Goal: Task Accomplishment & Management: Manage account settings

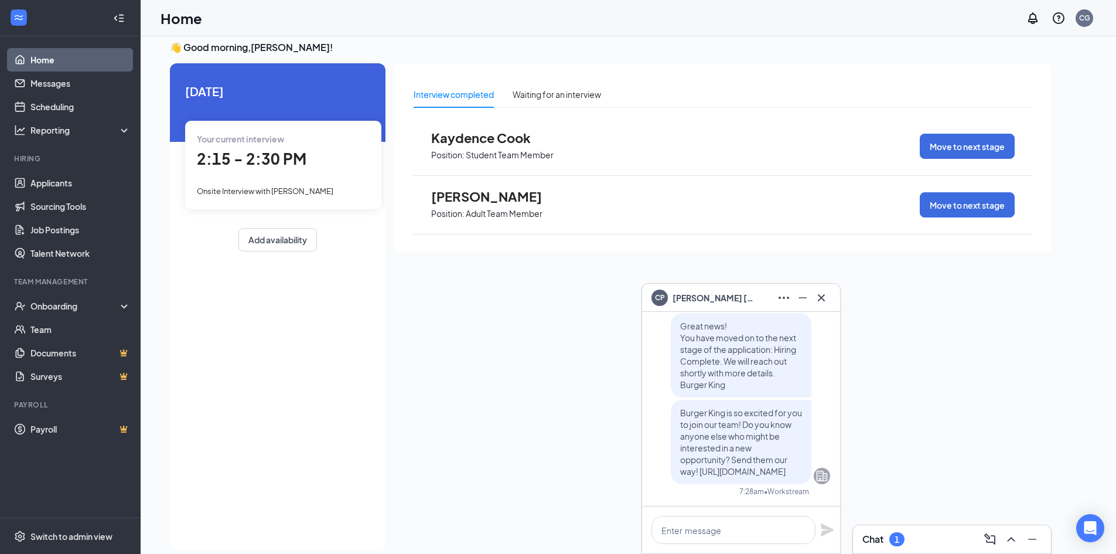
scroll to position [25, 0]
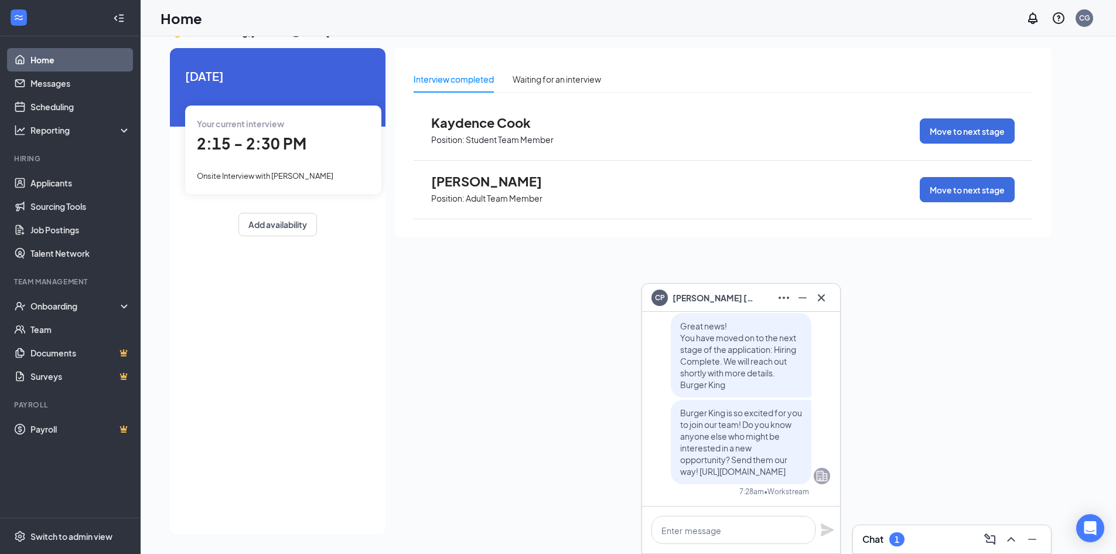
click at [904, 533] on div "Chat 1" at bounding box center [884, 539] width 42 height 14
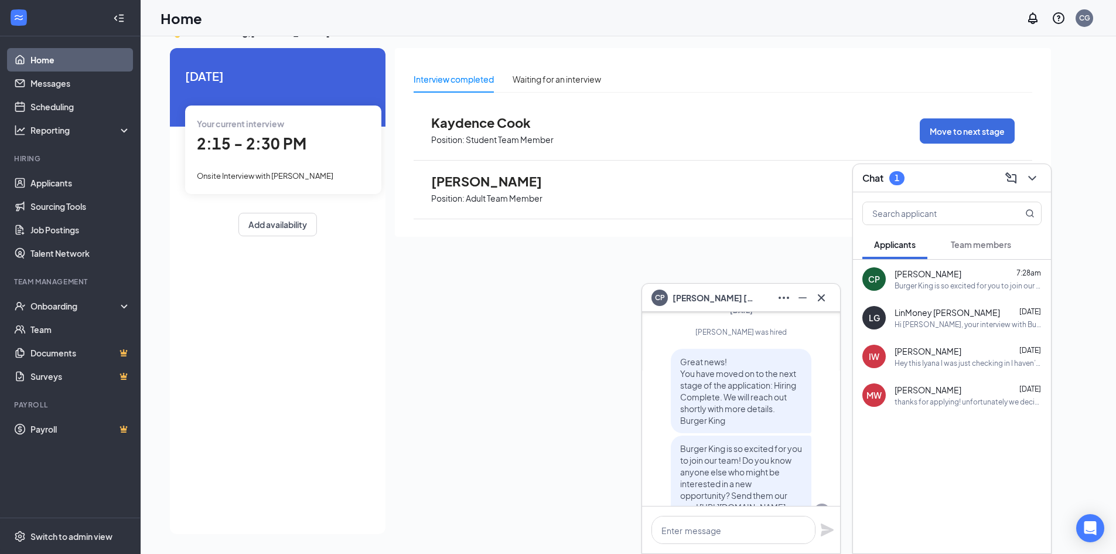
scroll to position [0, 0]
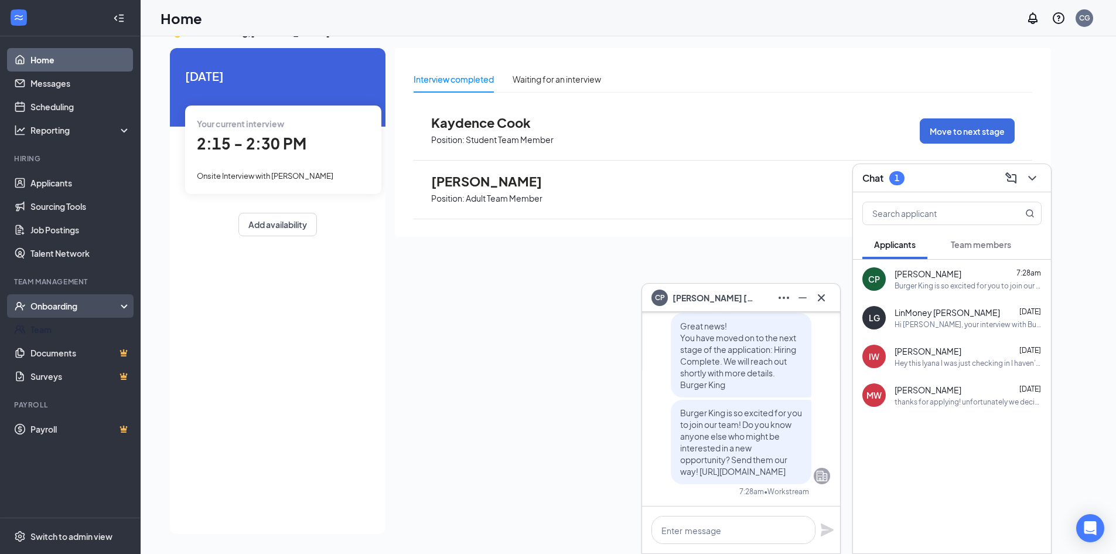
click at [52, 307] on div "Onboarding" at bounding box center [75, 306] width 90 height 12
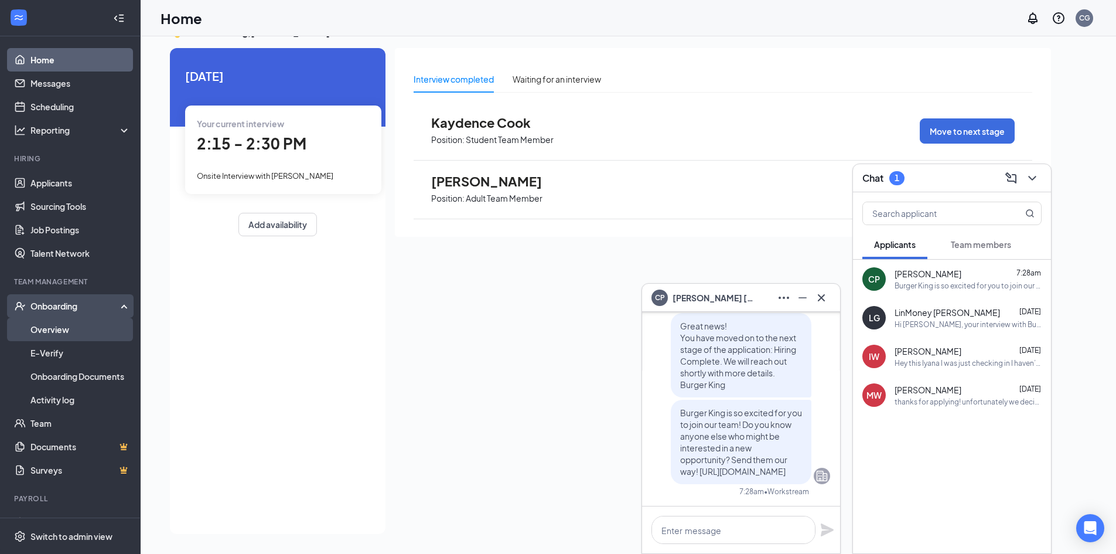
click at [68, 328] on link "Overview" at bounding box center [80, 329] width 100 height 23
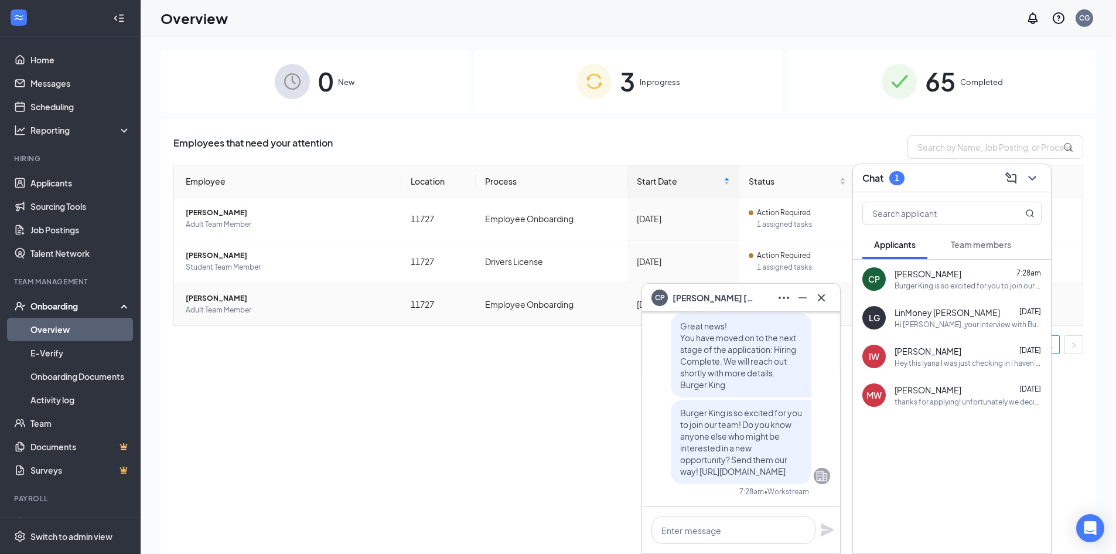
click at [256, 302] on span "[PERSON_NAME]" at bounding box center [289, 298] width 206 height 12
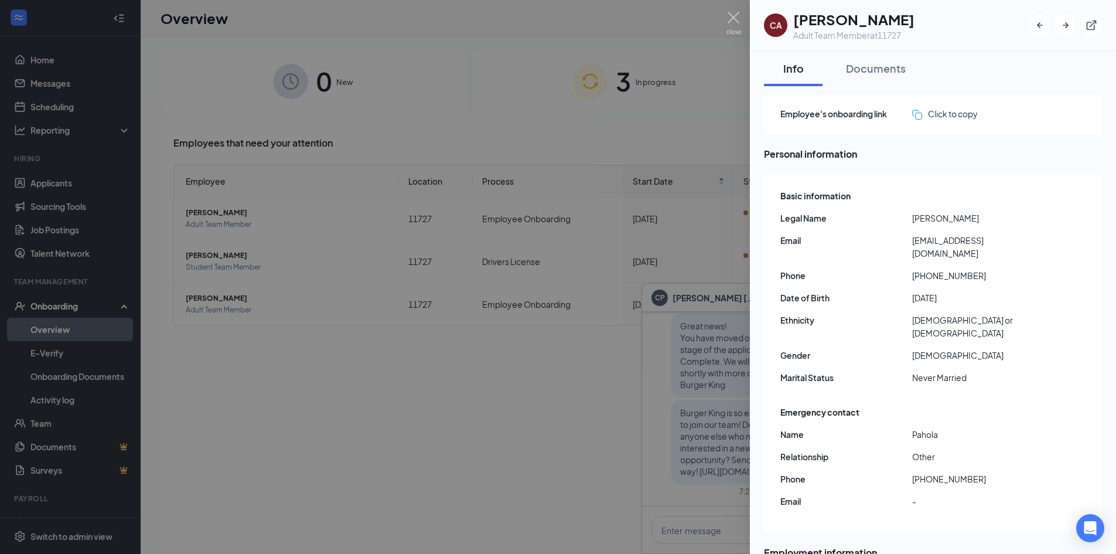
click at [352, 339] on div at bounding box center [558, 277] width 1116 height 554
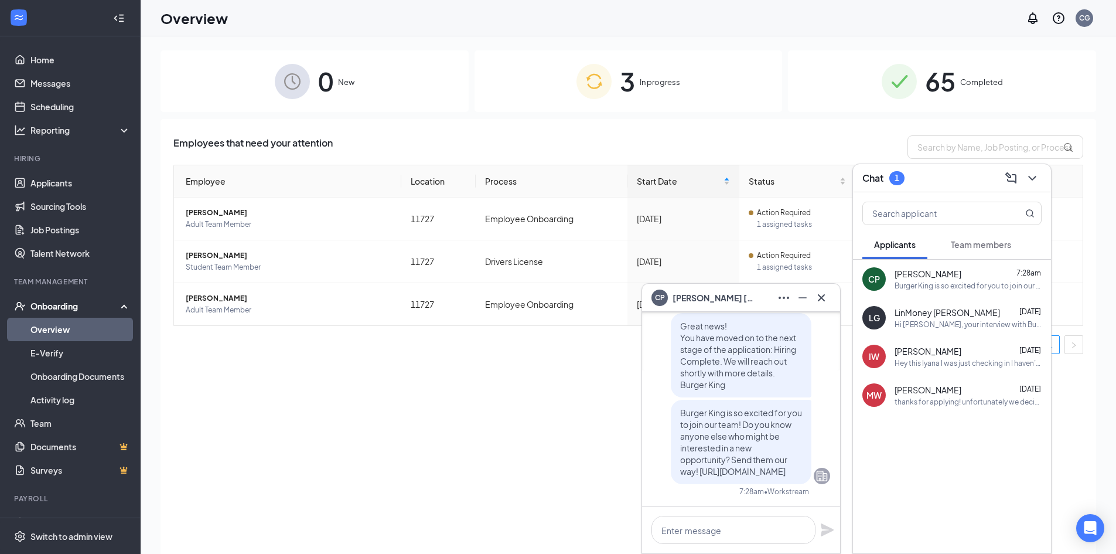
click at [824, 295] on icon "Cross" at bounding box center [821, 297] width 7 height 7
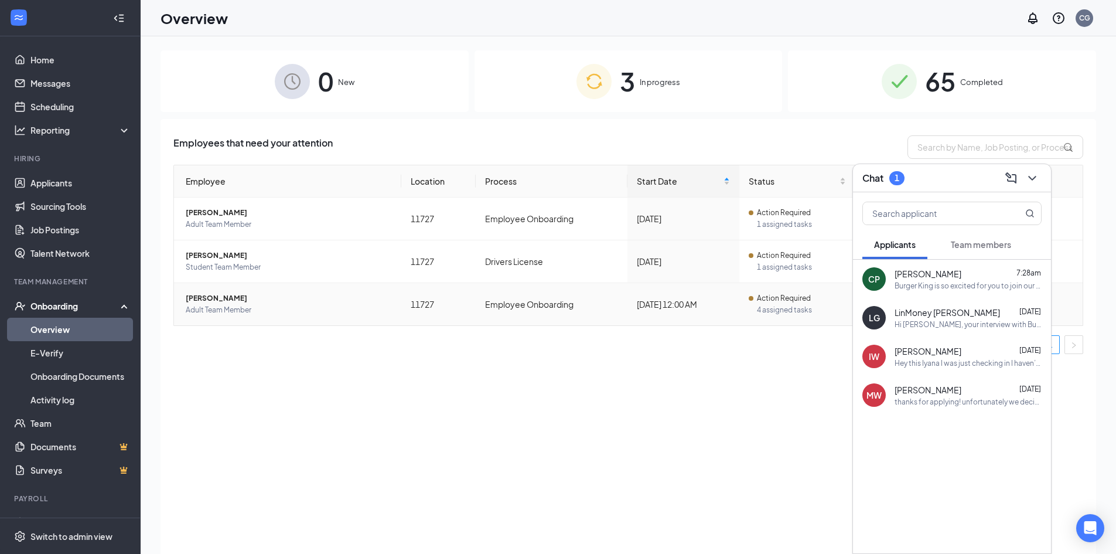
click at [805, 305] on span "4 assigned tasks" at bounding box center [801, 310] width 89 height 12
click at [1044, 178] on div "Chat 1" at bounding box center [952, 178] width 198 height 28
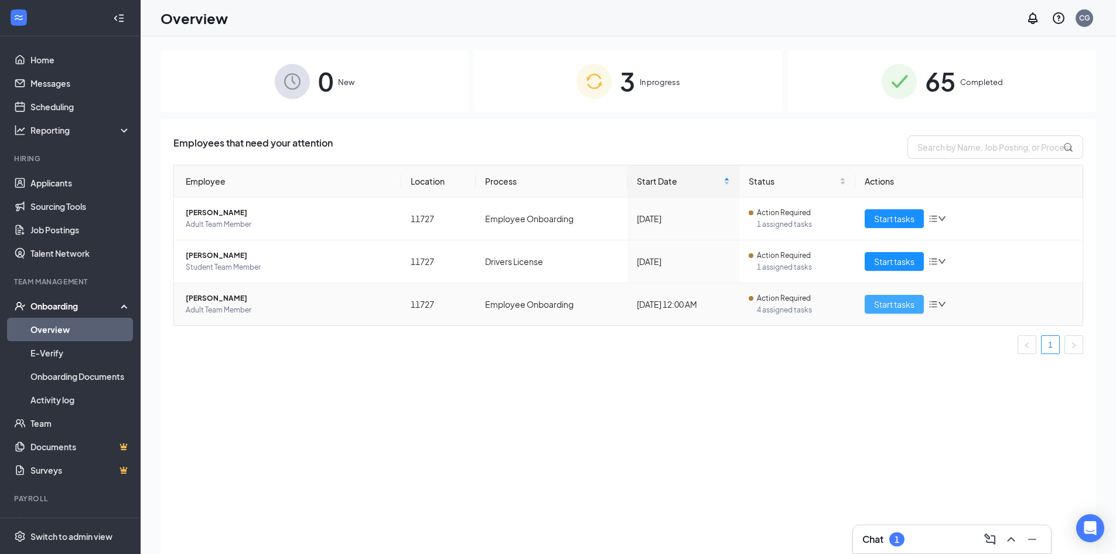
click at [887, 304] on span "Start tasks" at bounding box center [894, 304] width 40 height 13
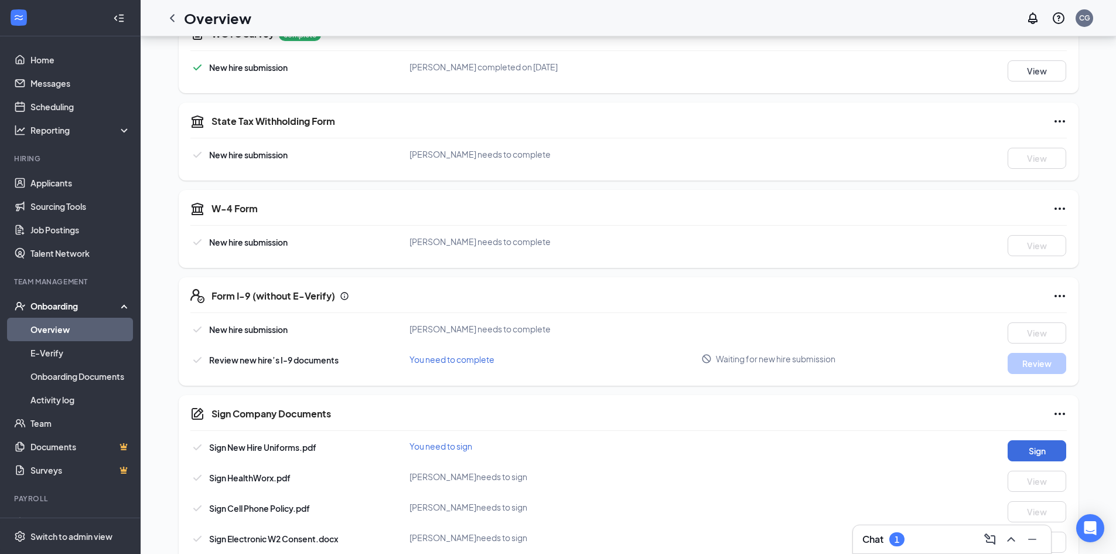
scroll to position [293, 0]
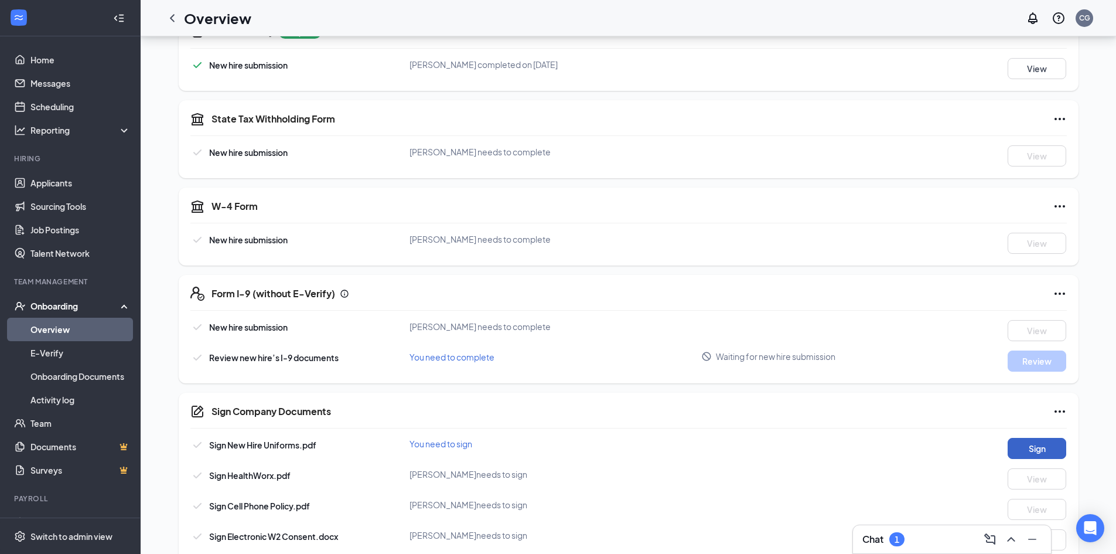
click at [1042, 446] on button "Sign" at bounding box center [1037, 448] width 59 height 21
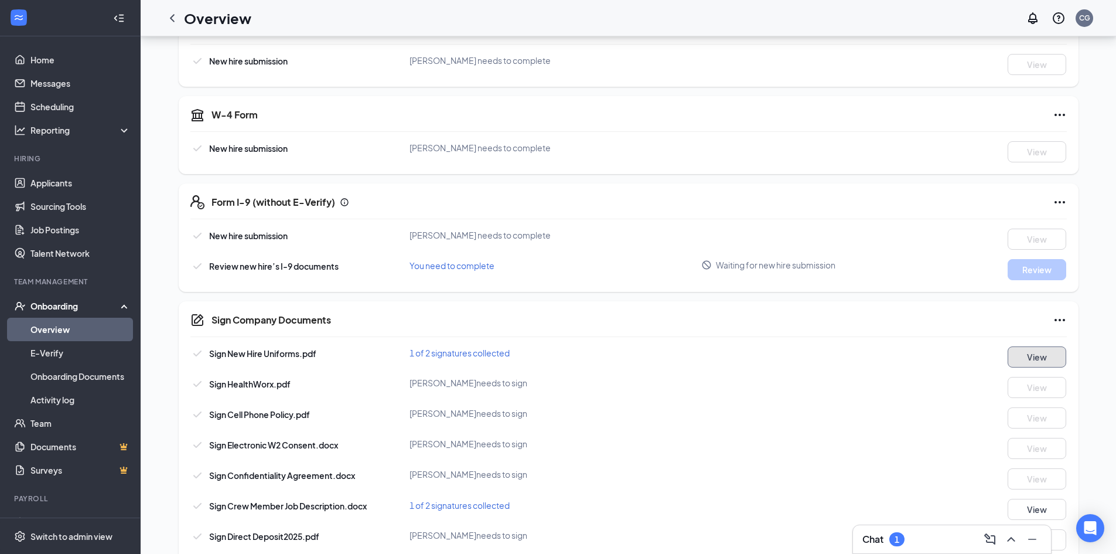
scroll to position [437, 0]
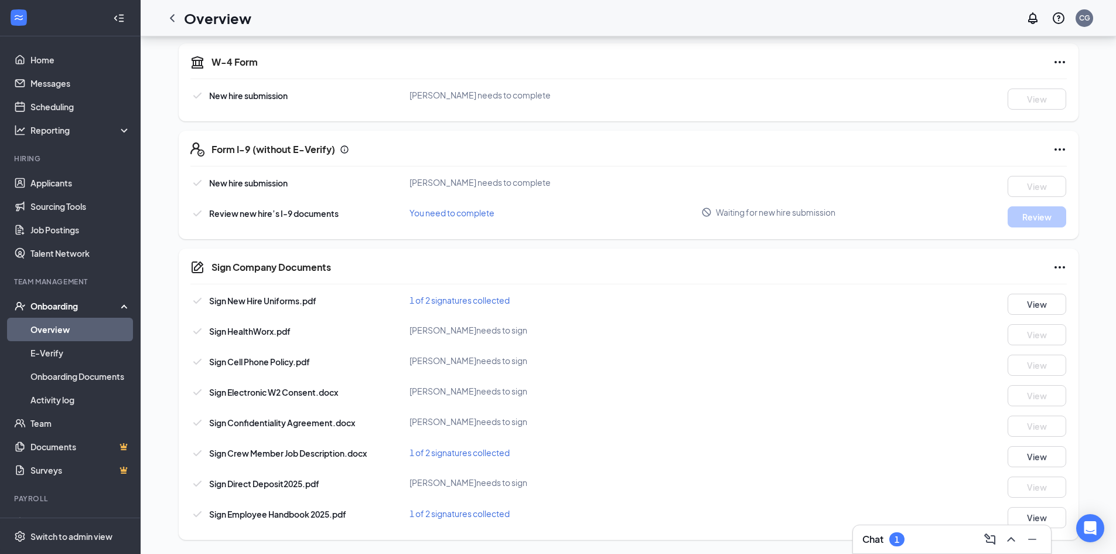
click at [439, 213] on span "You need to complete" at bounding box center [452, 212] width 85 height 11
click at [800, 223] on div "Review new hire’s I-9 documents You need to complete Waiting for new hire submi…" at bounding box center [628, 216] width 877 height 21
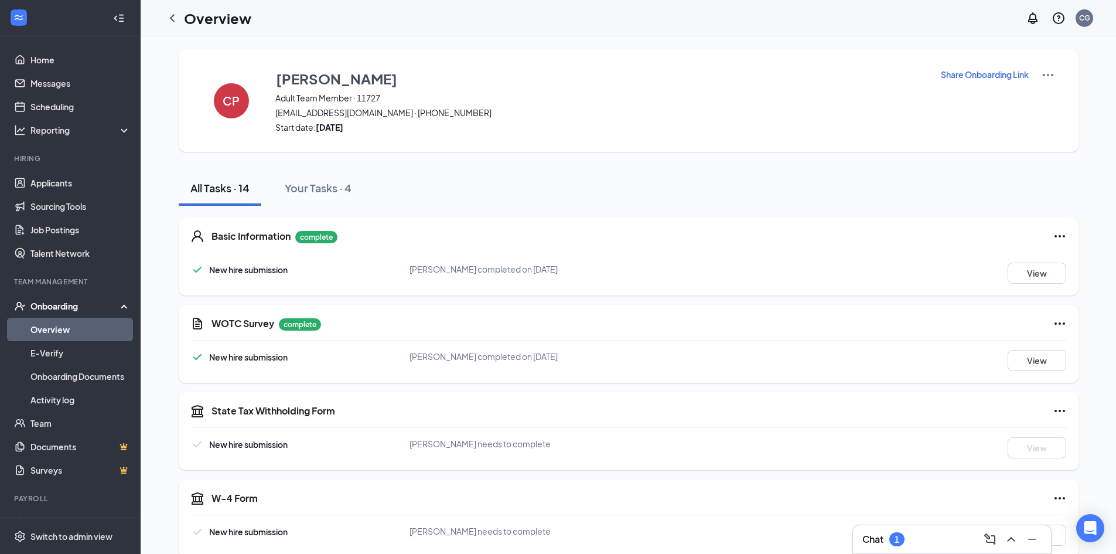
scroll to position [0, 0]
drag, startPoint x: 1050, startPoint y: 414, endPoint x: 1056, endPoint y: 409, distance: 8.3
click at [1054, 411] on body "Home Messages Scheduling Reporting Hiring Applicants Sourcing Tools Job Posting…" at bounding box center [558, 277] width 1116 height 554
click at [1058, 415] on icon "Ellipses" at bounding box center [1060, 412] width 14 height 14
click at [1060, 414] on icon "Ellipses" at bounding box center [1060, 412] width 14 height 14
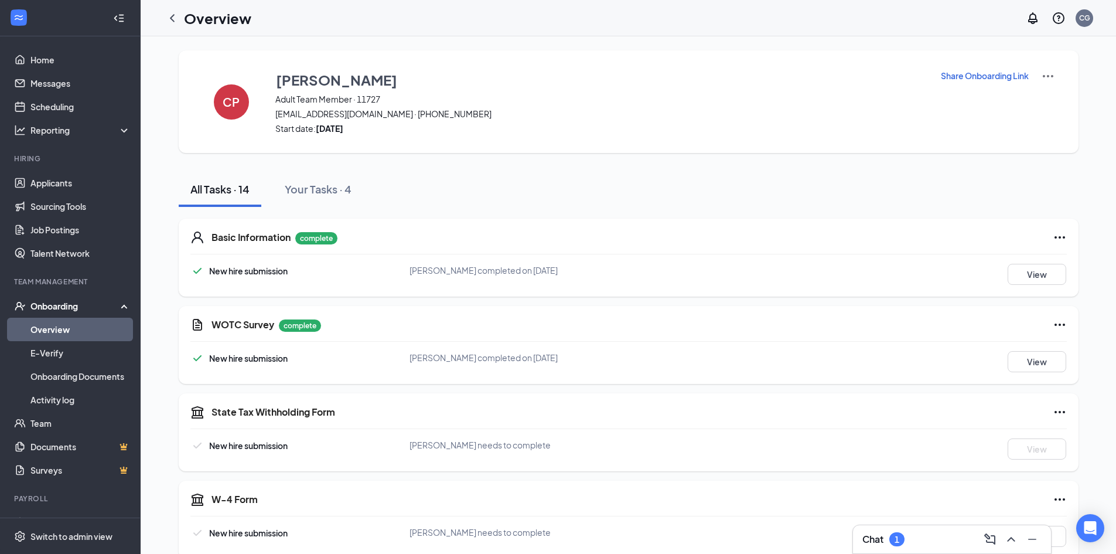
click at [1060, 414] on icon "Ellipses" at bounding box center [1060, 412] width 14 height 14
click at [1041, 440] on span "Mark as complete" at bounding box center [1016, 436] width 69 height 12
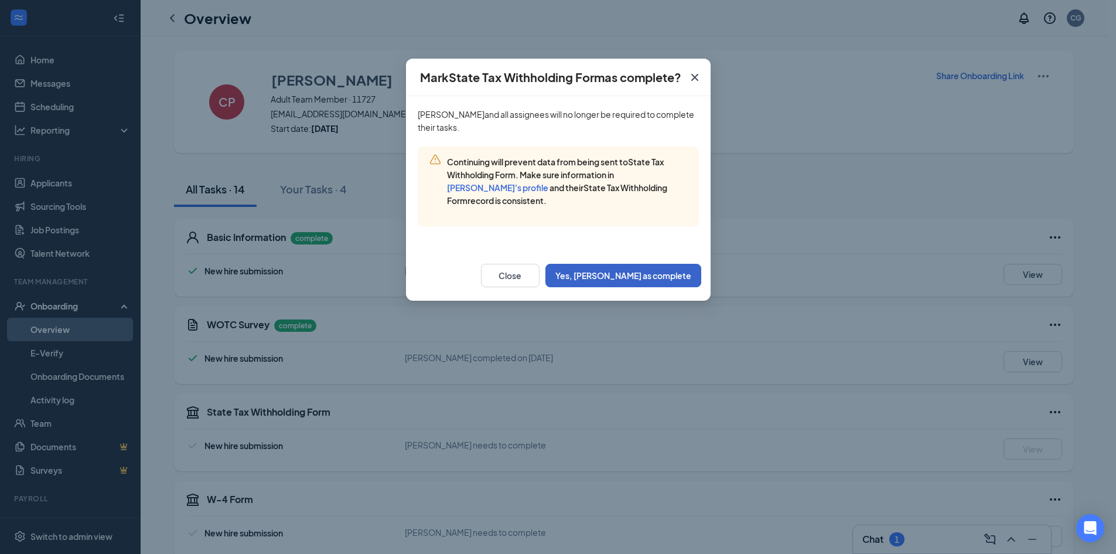
click at [633, 276] on button "Yes, [PERSON_NAME] as complete" at bounding box center [624, 275] width 156 height 23
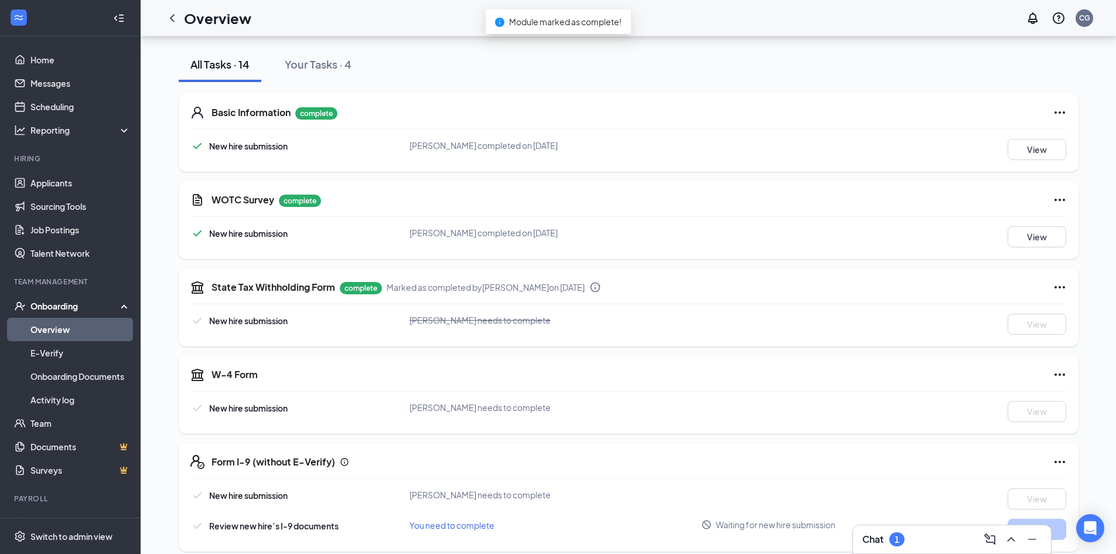
scroll to position [176, 0]
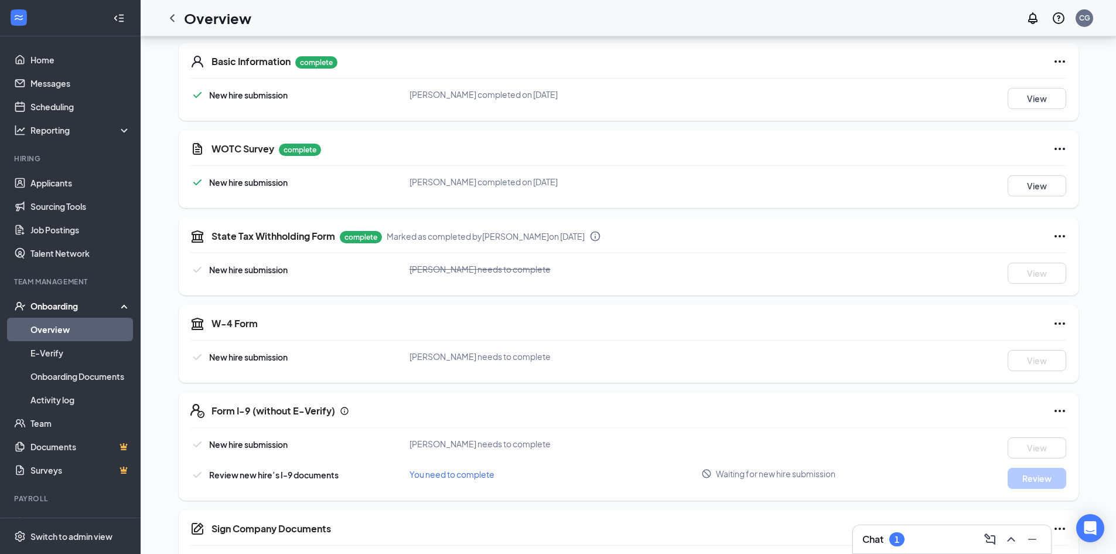
click at [1061, 404] on div "Form I-9 (without E-Verify) New hire submission [PERSON_NAME] needs to complete…" at bounding box center [629, 446] width 900 height 108
click at [1060, 408] on icon "Ellipses" at bounding box center [1060, 411] width 14 height 14
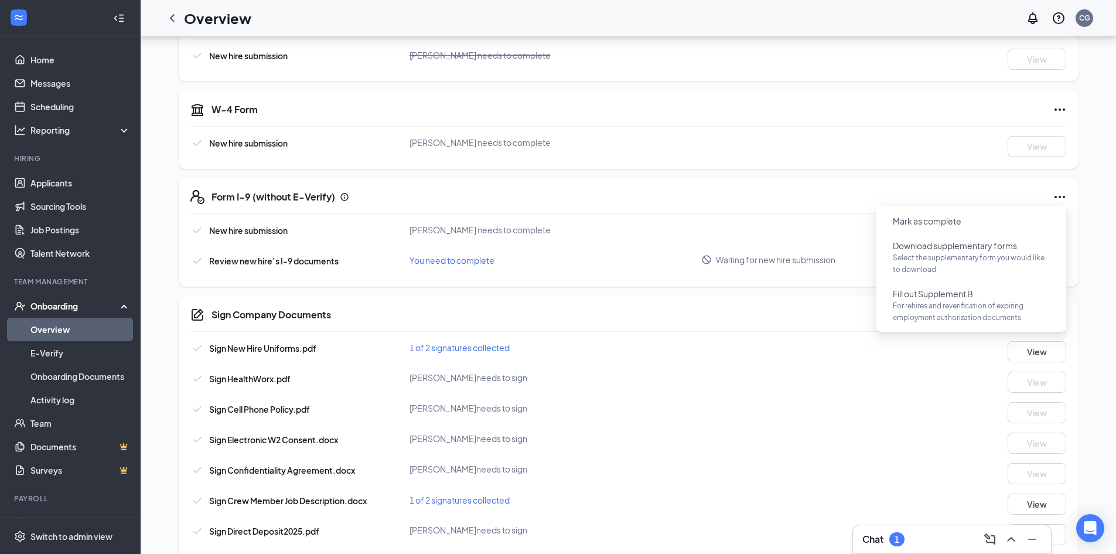
scroll to position [410, 0]
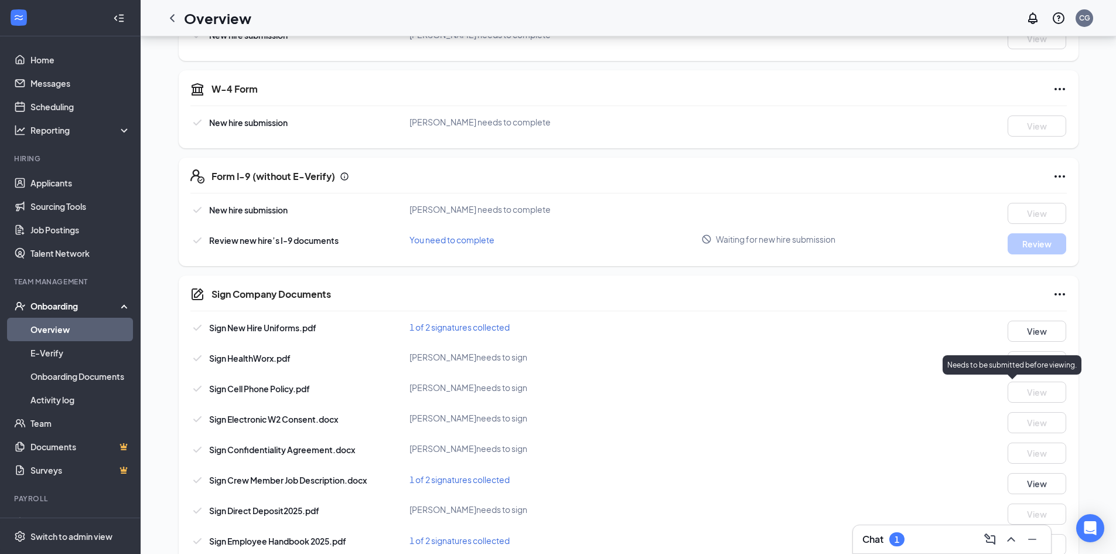
click at [972, 373] on div "Needs to be submitted before viewing." at bounding box center [1012, 364] width 139 height 19
click at [1071, 293] on div "Sign Company Documents Sign New Hire Uniforms.pdf 1 of 2 signatures collected V…" at bounding box center [629, 420] width 900 height 291
click at [1061, 297] on icon "Ellipses" at bounding box center [1060, 294] width 14 height 14
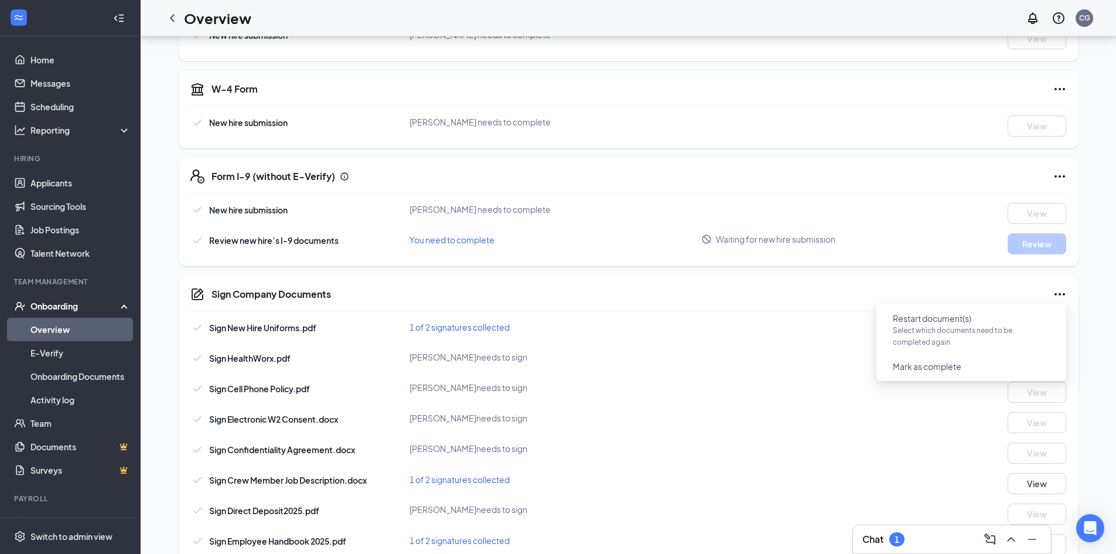
click at [584, 369] on div "Sign HealthWorx.pdf [PERSON_NAME] needs to sign View" at bounding box center [628, 361] width 877 height 21
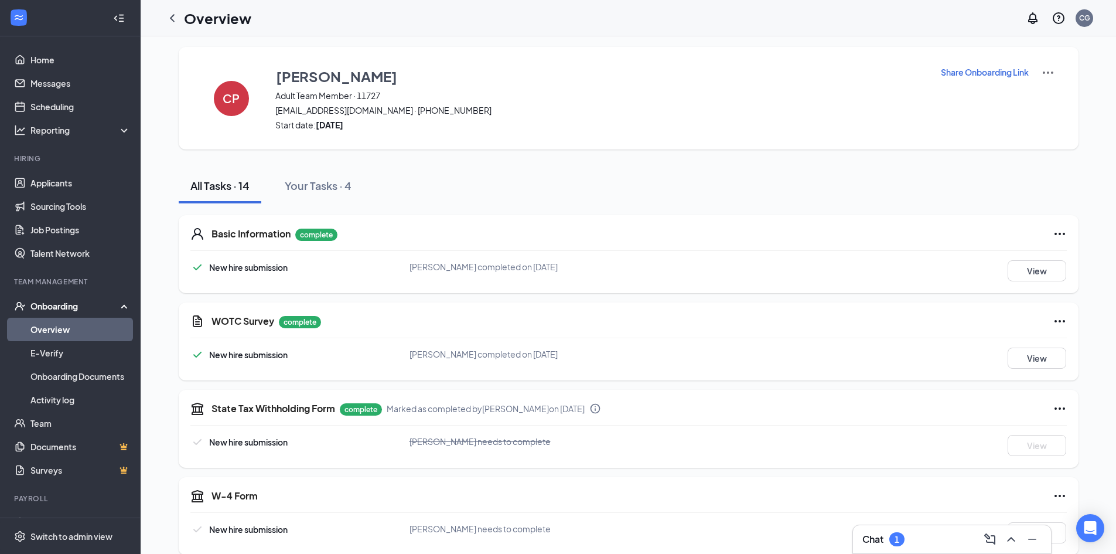
scroll to position [0, 0]
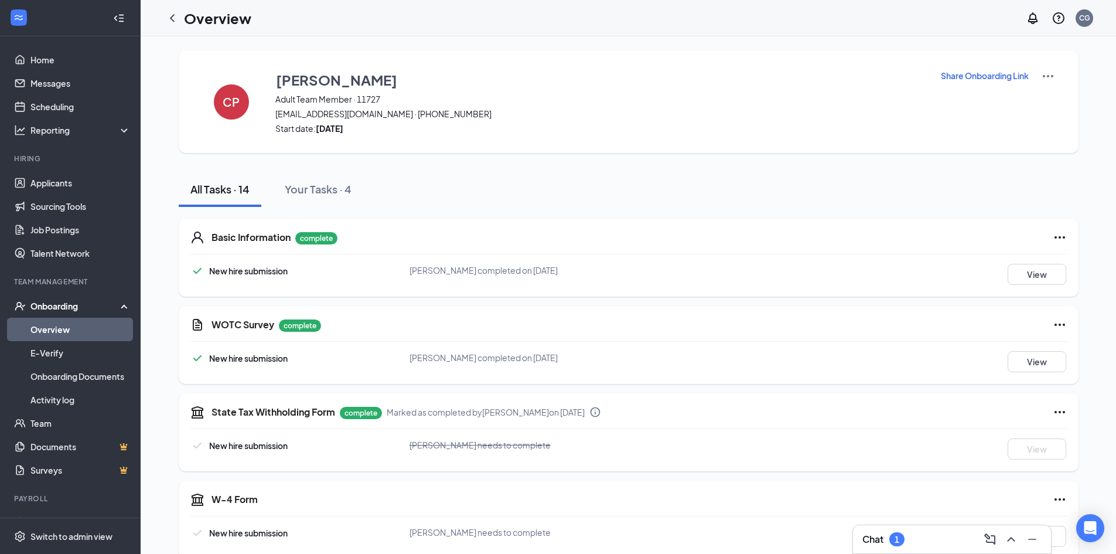
click at [1070, 407] on div "State Tax Withholding Form complete Marked as completed by [PERSON_NAME] on [DA…" at bounding box center [629, 432] width 900 height 78
click at [1064, 414] on icon "Ellipses" at bounding box center [1060, 412] width 14 height 14
click at [1038, 430] on button "Mark as incomplete" at bounding box center [1013, 436] width 94 height 19
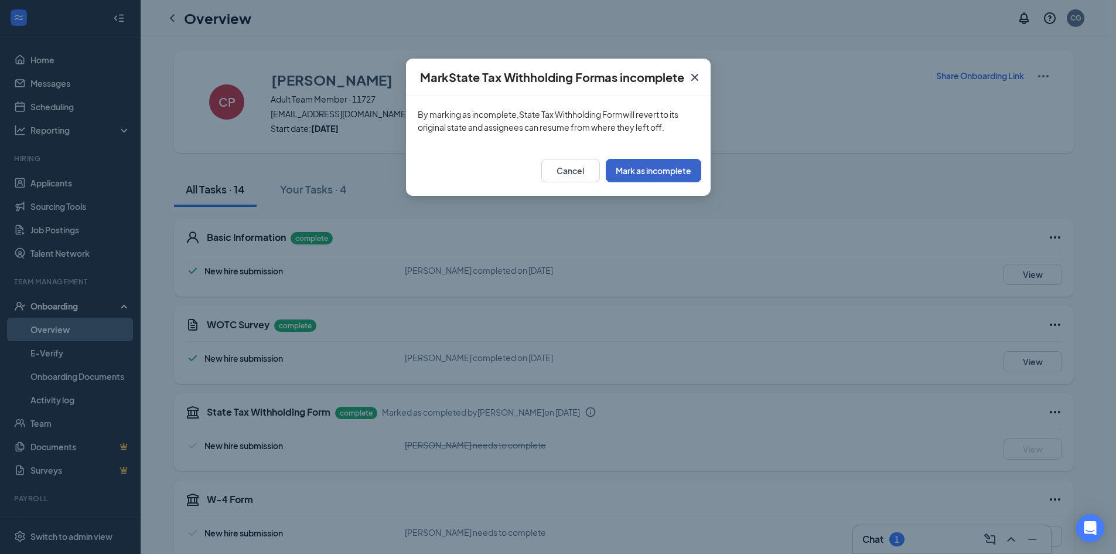
drag, startPoint x: 648, startPoint y: 166, endPoint x: 645, endPoint y: 174, distance: 8.0
click at [647, 172] on button "Mark as incomplete" at bounding box center [654, 170] width 96 height 23
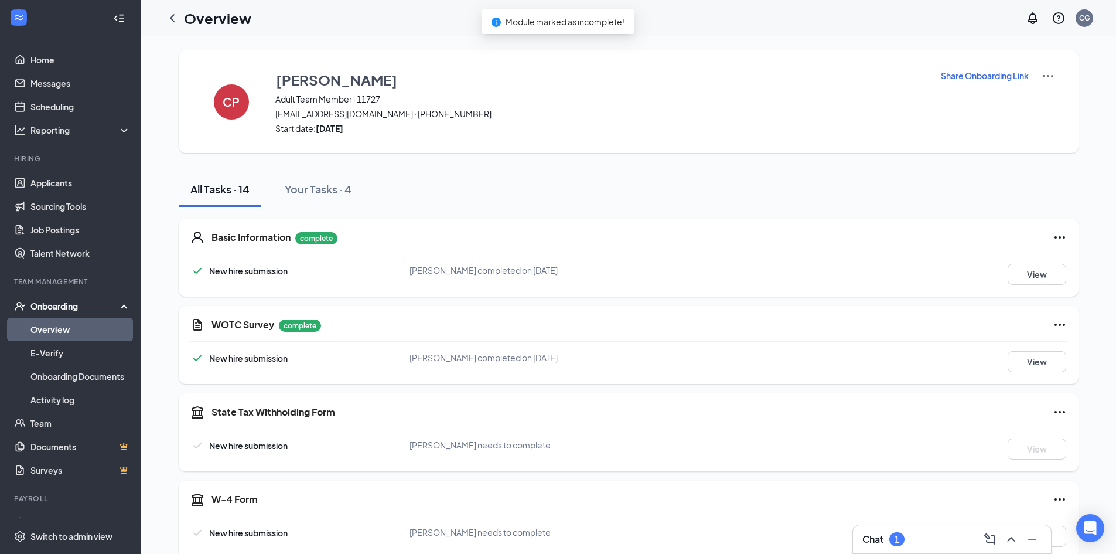
click at [1068, 239] on div "Basic Information complete New hire submission [PERSON_NAME] completed on [DATE…" at bounding box center [629, 258] width 900 height 78
click at [1058, 414] on icon "Ellipses" at bounding box center [1060, 412] width 14 height 14
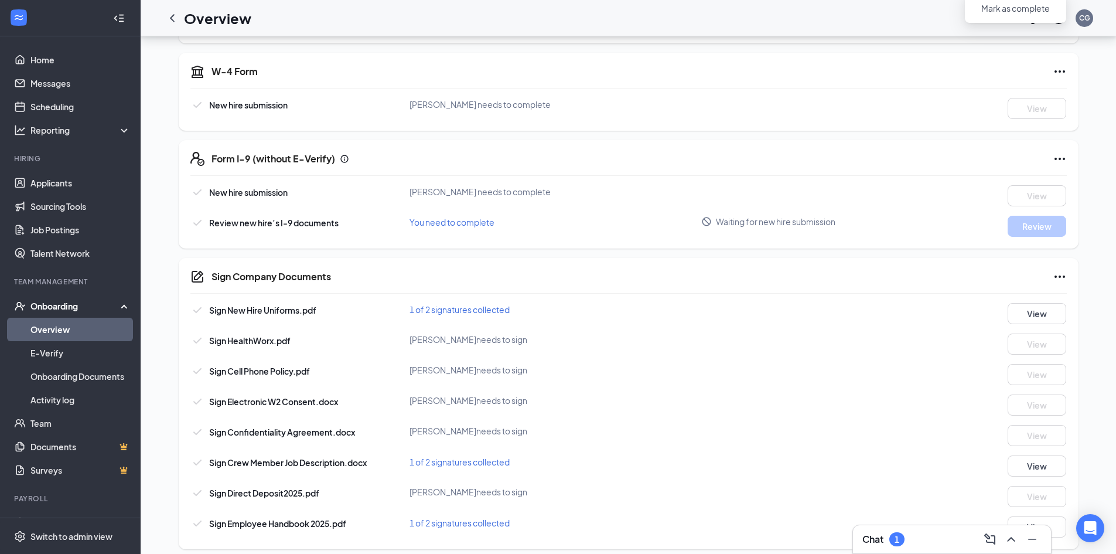
scroll to position [437, 0]
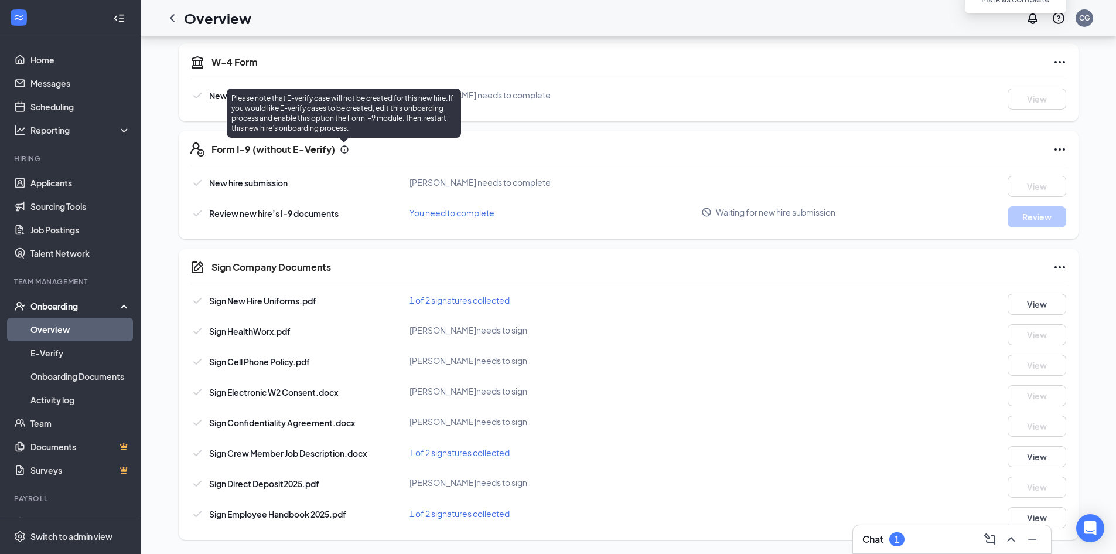
click at [347, 147] on icon "Info" at bounding box center [344, 149] width 8 height 8
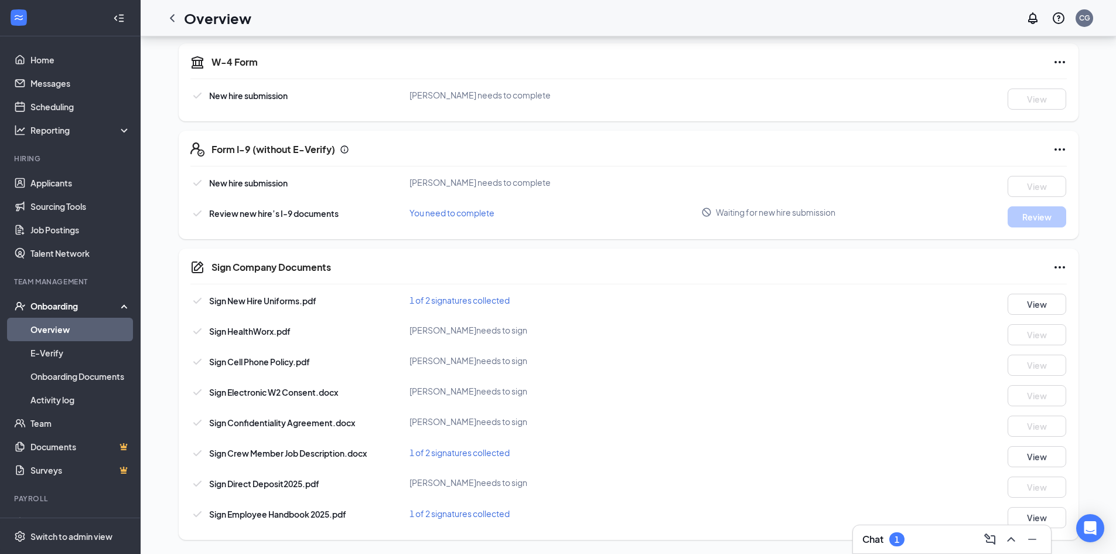
click at [935, 221] on div "Review new hire’s I-9 documents You need to complete Waiting for new hire submi…" at bounding box center [628, 216] width 877 height 21
click at [990, 175] on div "Form I-9 (without E-Verify) New hire submission [PERSON_NAME] needs to complete…" at bounding box center [629, 185] width 900 height 108
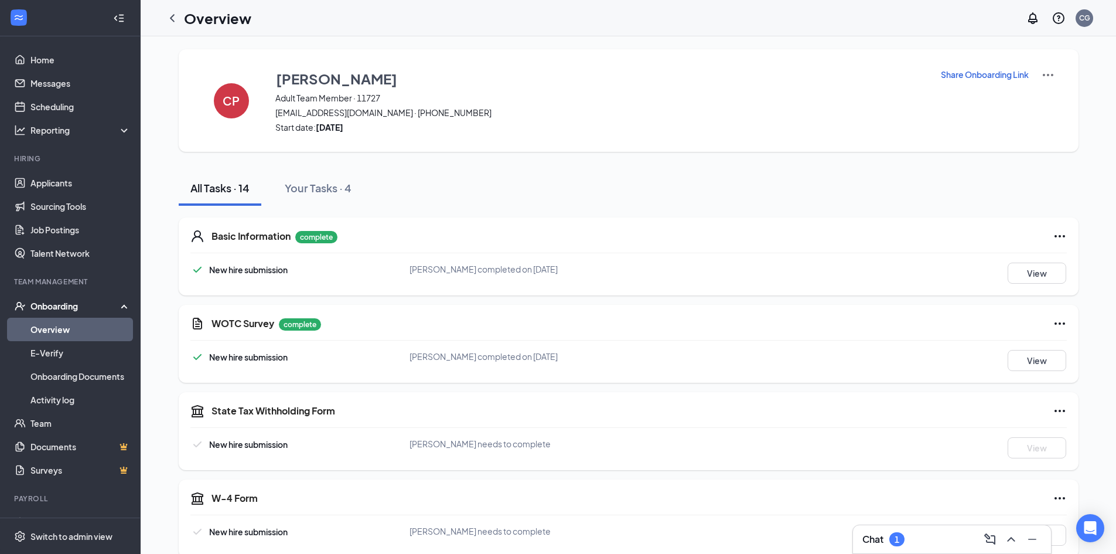
scroll to position [0, 0]
drag, startPoint x: 177, startPoint y: 17, endPoint x: 171, endPoint y: 18, distance: 6.0
click at [178, 16] on icon "ChevronLeft" at bounding box center [172, 18] width 14 height 14
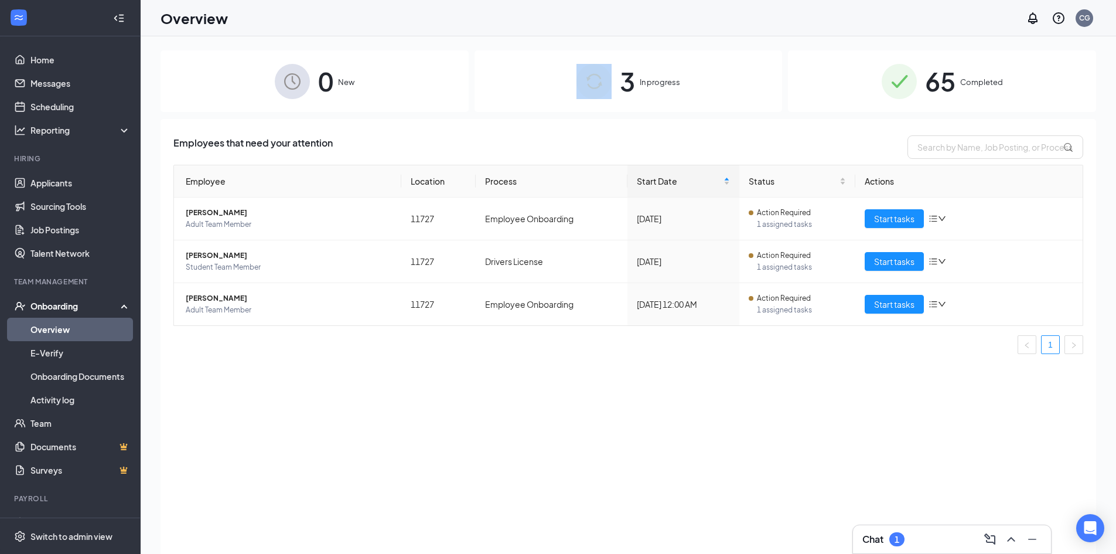
click at [618, 87] on div "3 In progress" at bounding box center [629, 81] width 308 height 62
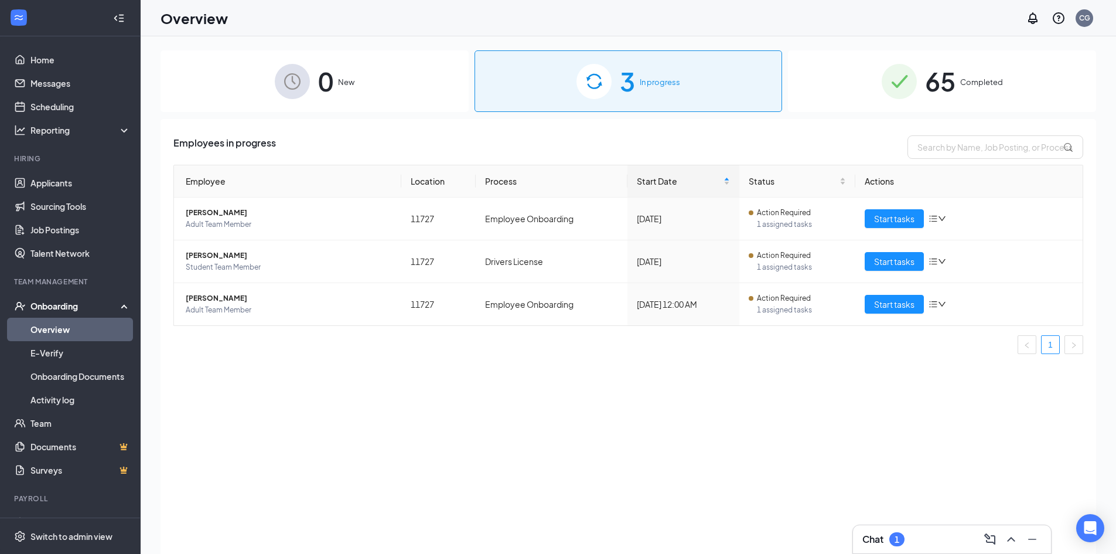
click at [874, 77] on div "65 Completed" at bounding box center [942, 81] width 308 height 62
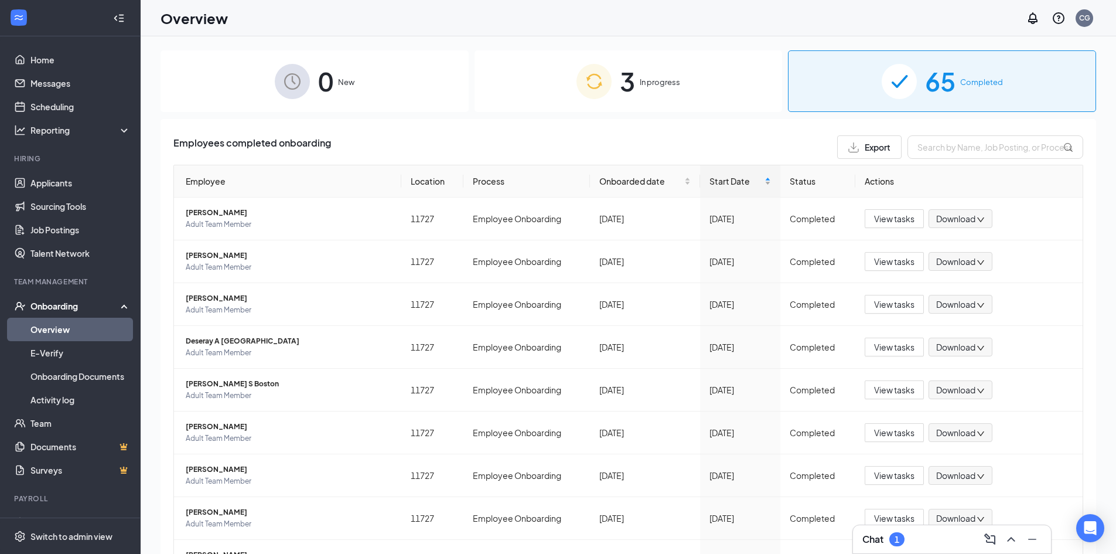
click at [710, 180] on span "Start Date" at bounding box center [736, 181] width 53 height 13
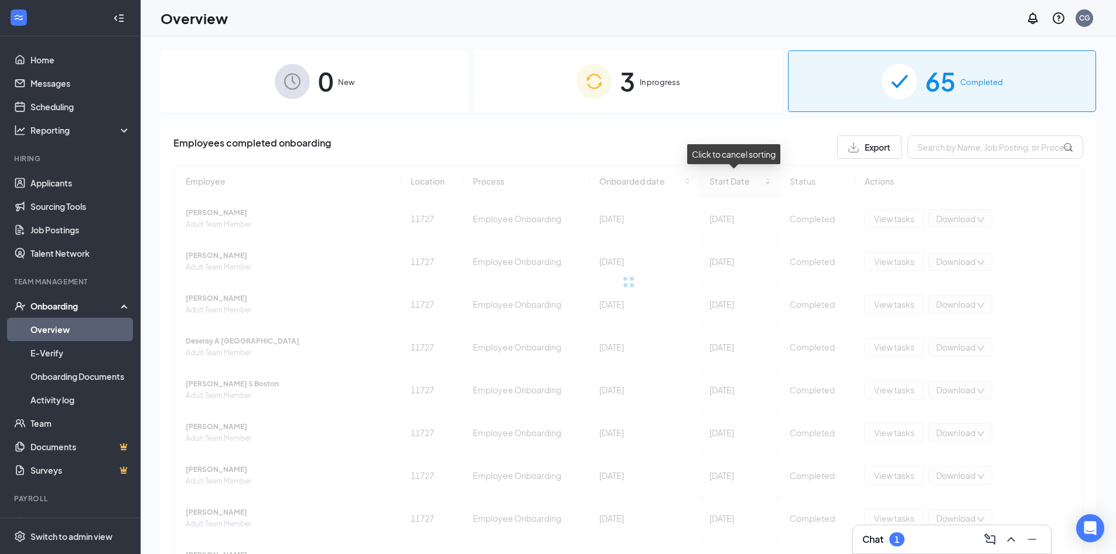
click at [718, 181] on div at bounding box center [628, 282] width 910 height 234
